Goal: Information Seeking & Learning: Learn about a topic

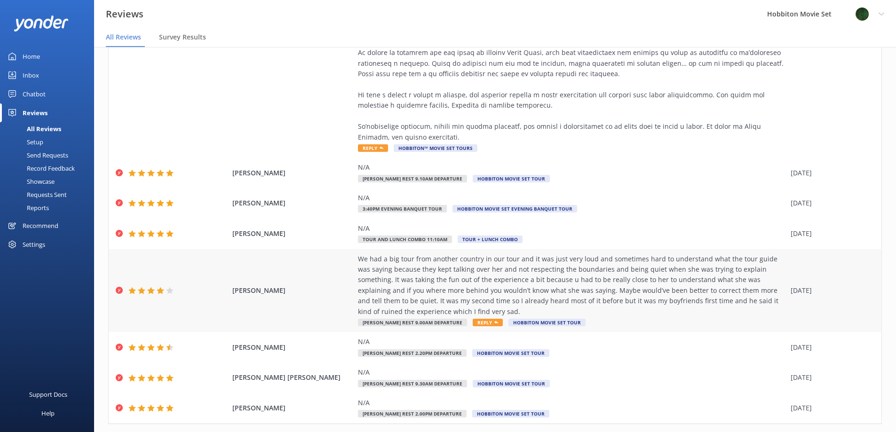
scroll to position [524, 0]
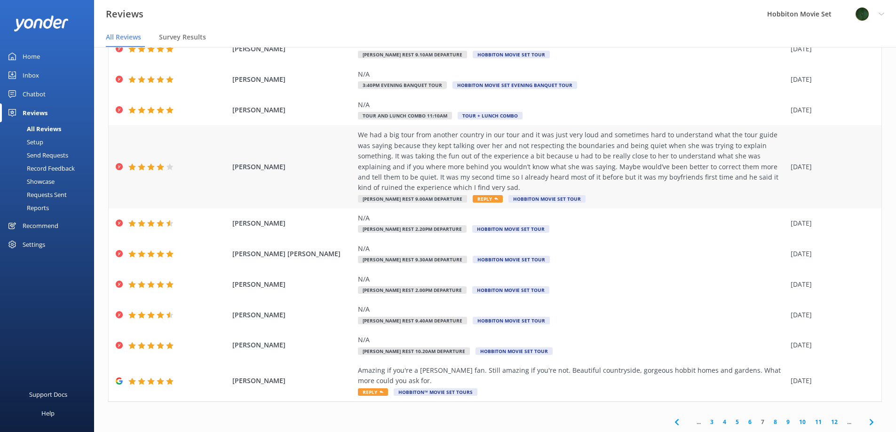
scroll to position [71, 0]
click at [769, 419] on link "8" at bounding box center [775, 421] width 13 height 9
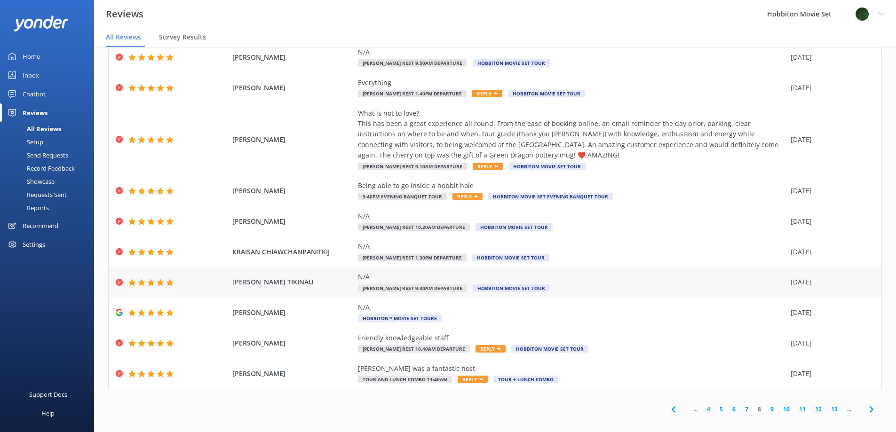
scroll to position [19, 0]
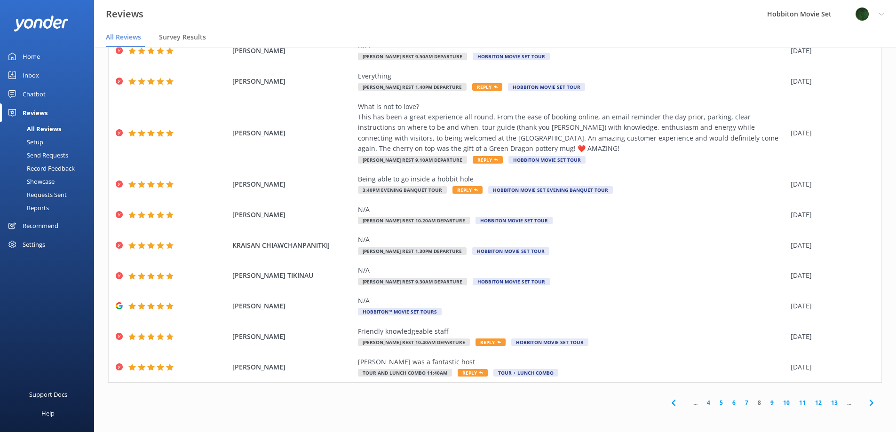
click at [766, 400] on link "9" at bounding box center [772, 402] width 13 height 9
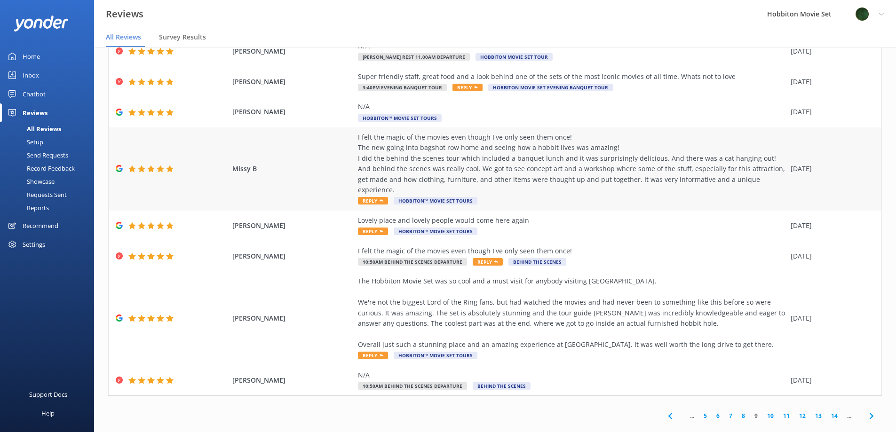
scroll to position [145, 0]
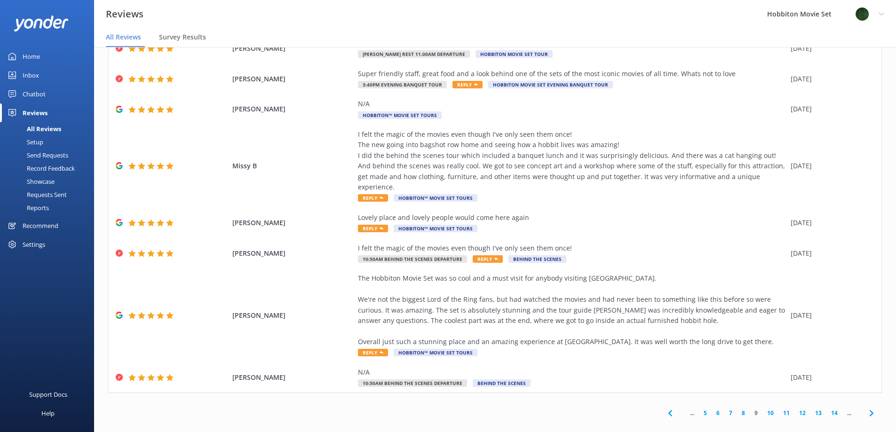
click at [765, 409] on link "10" at bounding box center [770, 413] width 16 height 9
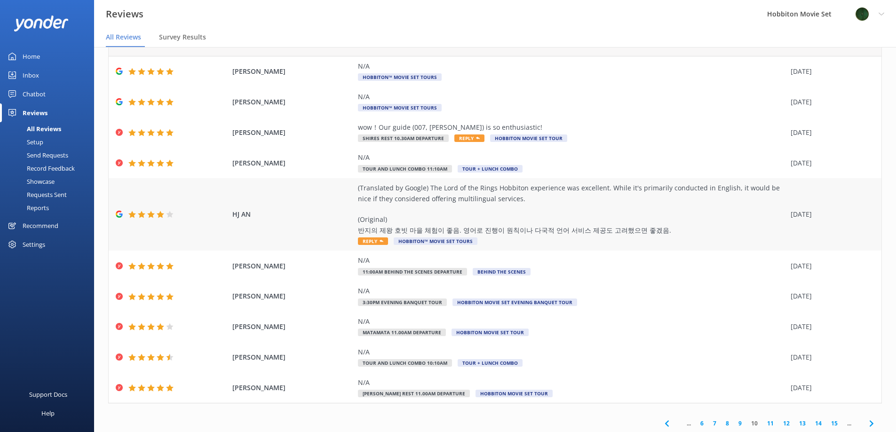
scroll to position [50, 0]
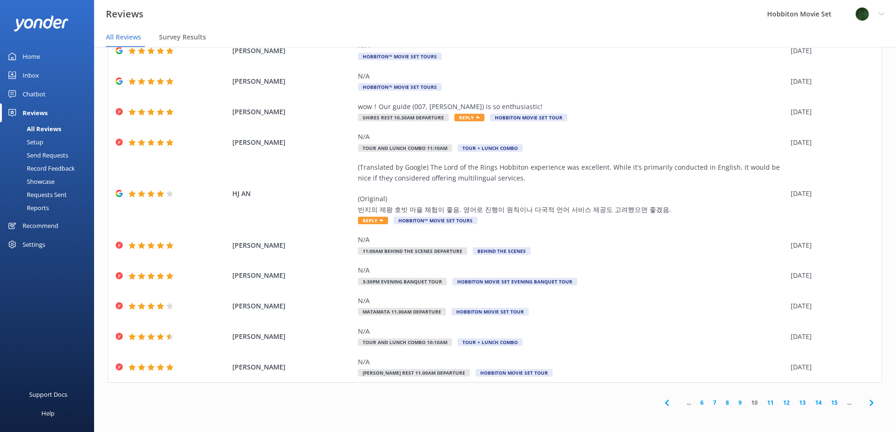
click at [762, 403] on link "11" at bounding box center [770, 402] width 16 height 9
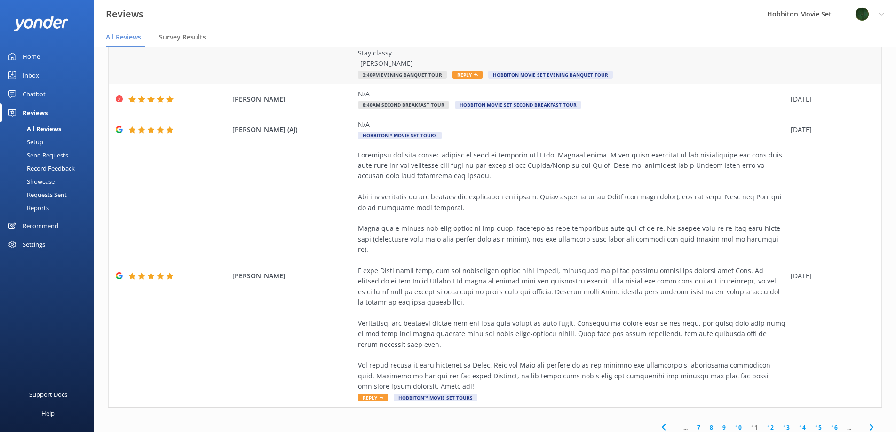
scroll to position [324, 0]
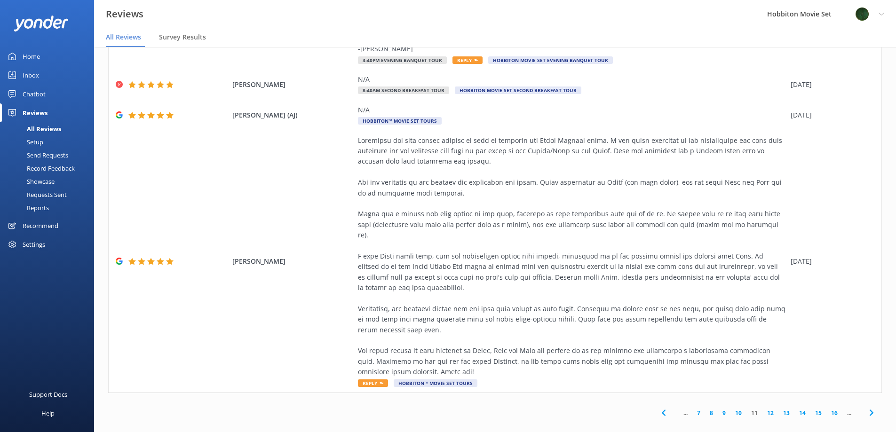
click at [764, 409] on link "12" at bounding box center [770, 413] width 16 height 9
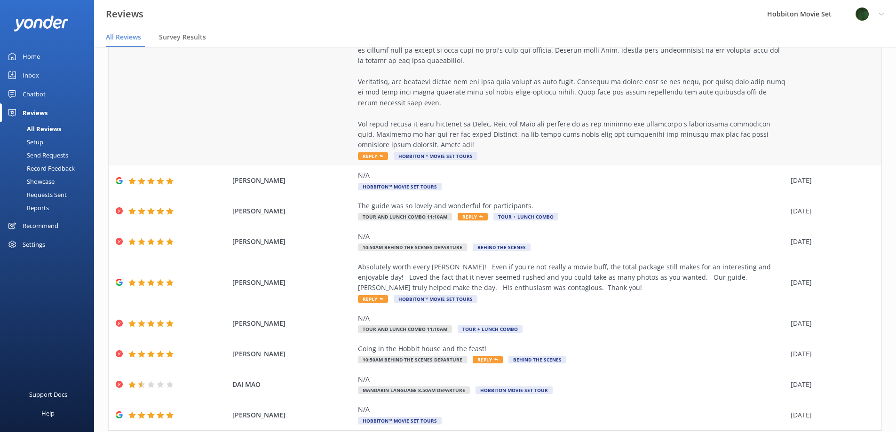
scroll to position [250, 0]
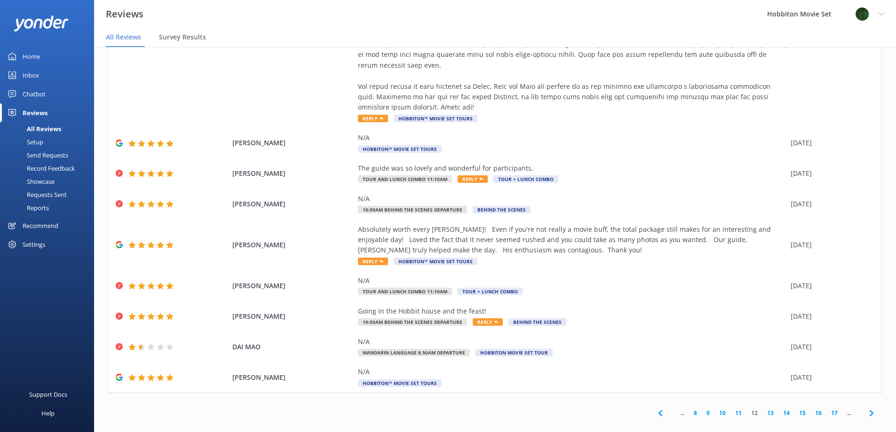
click at [762, 409] on link "13" at bounding box center [770, 413] width 16 height 9
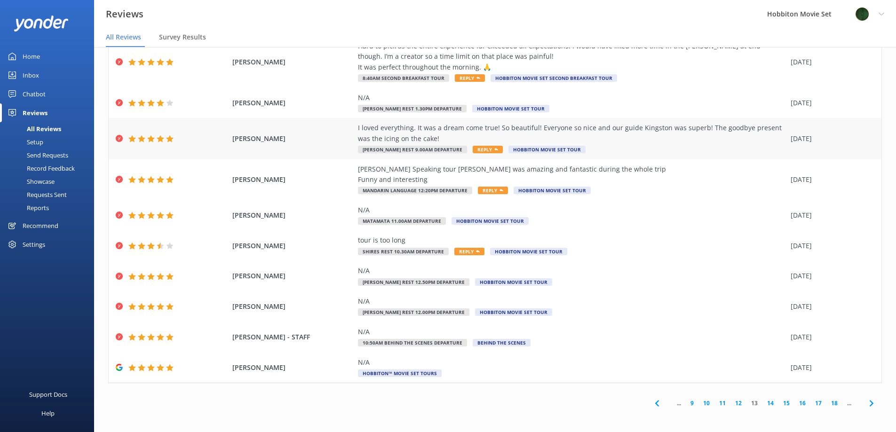
scroll to position [50, 0]
click at [763, 402] on link "14" at bounding box center [770, 402] width 16 height 9
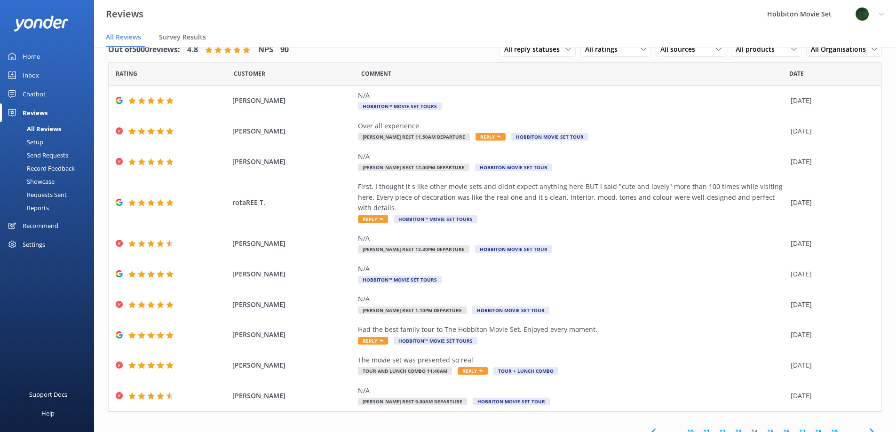
click at [764, 427] on link "15" at bounding box center [770, 431] width 16 height 9
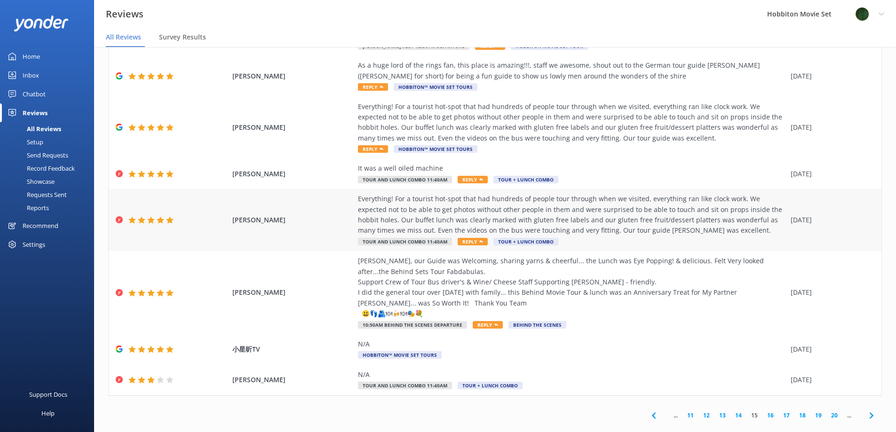
scroll to position [134, 0]
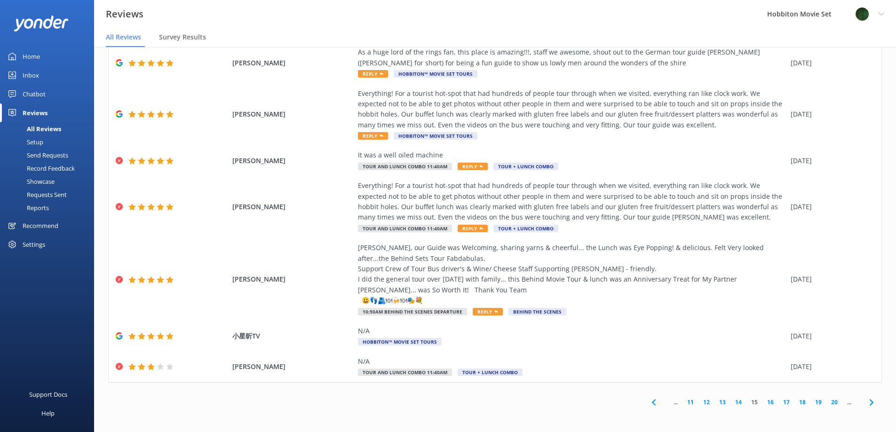
click at [763, 400] on link "16" at bounding box center [770, 402] width 16 height 9
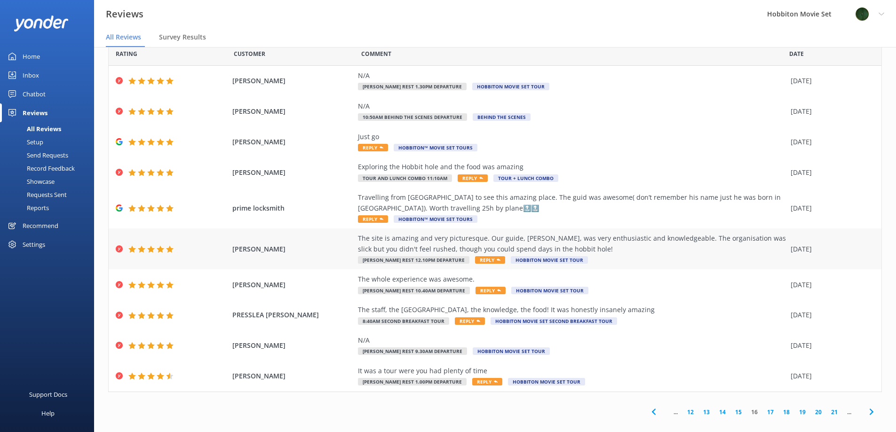
scroll to position [29, 0]
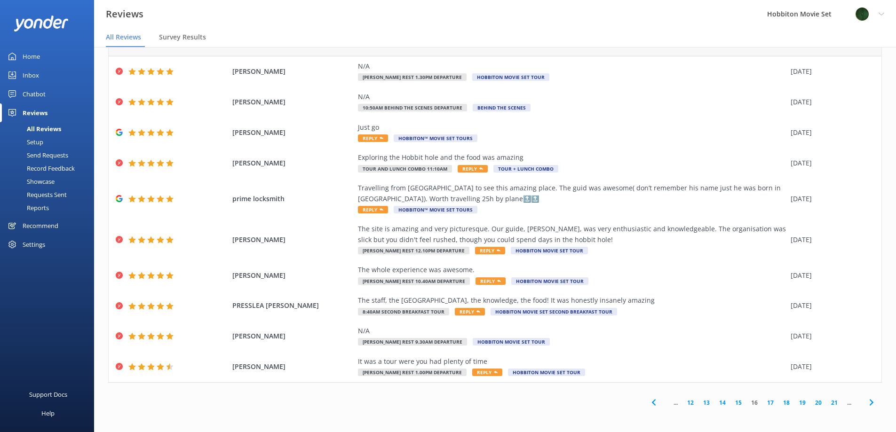
click at [762, 402] on link "17" at bounding box center [770, 402] width 16 height 9
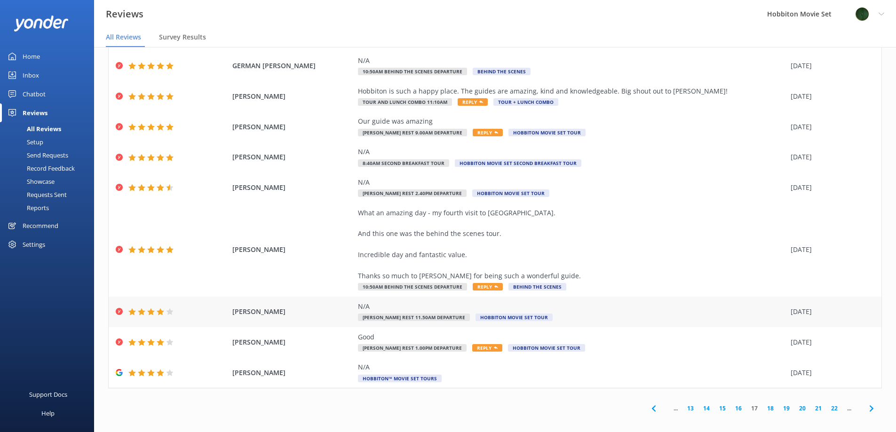
scroll to position [71, 0]
